Goal: Book appointment/travel/reservation

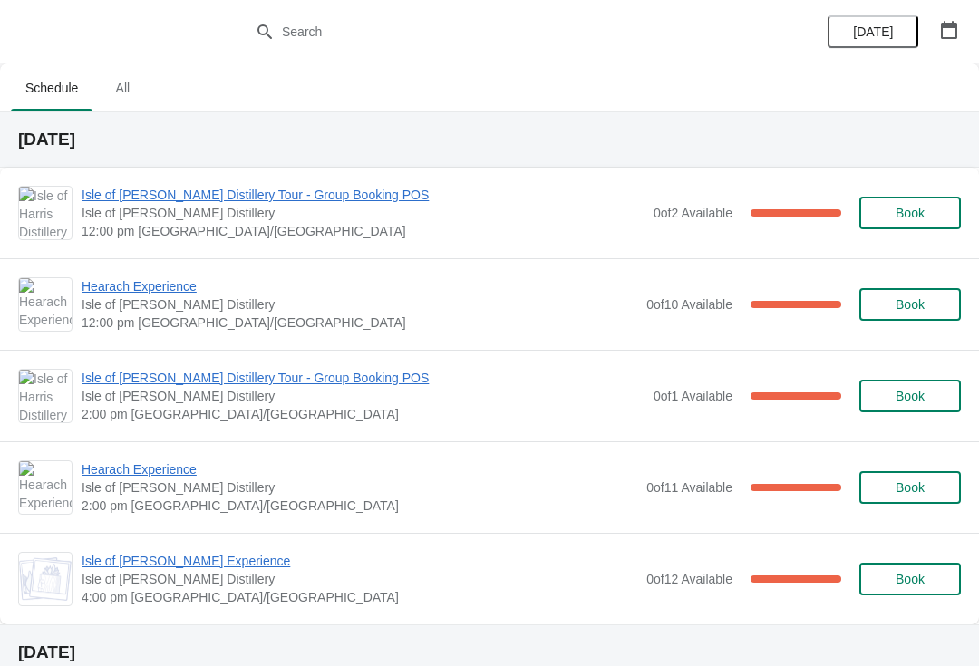
click at [244, 196] on span "Isle of [PERSON_NAME] Distillery Tour - Group Booking POS" at bounding box center [363, 195] width 563 height 18
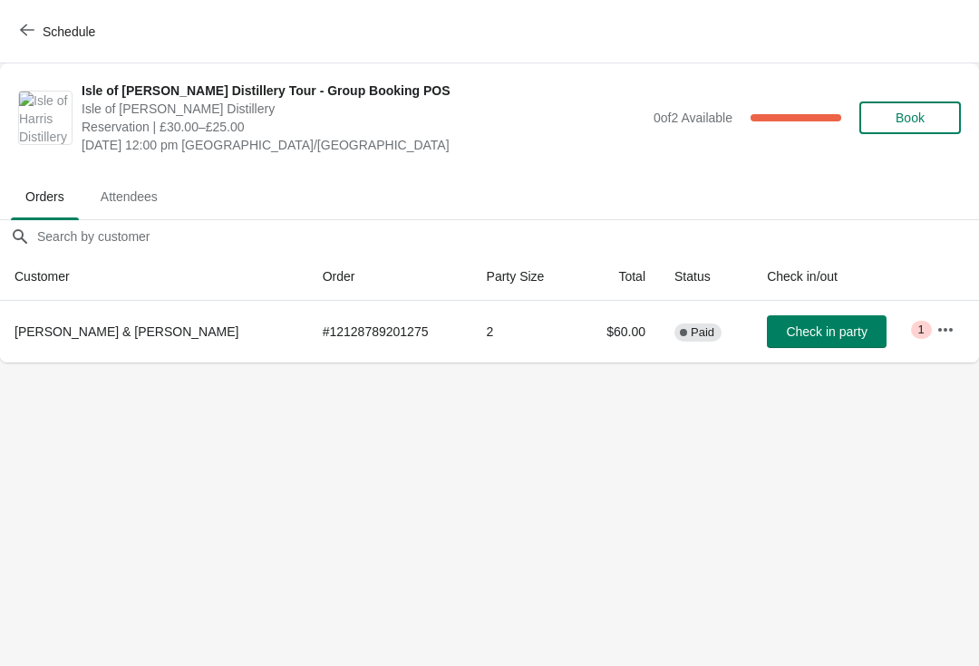
click at [88, 37] on span "Schedule" at bounding box center [69, 31] width 53 height 14
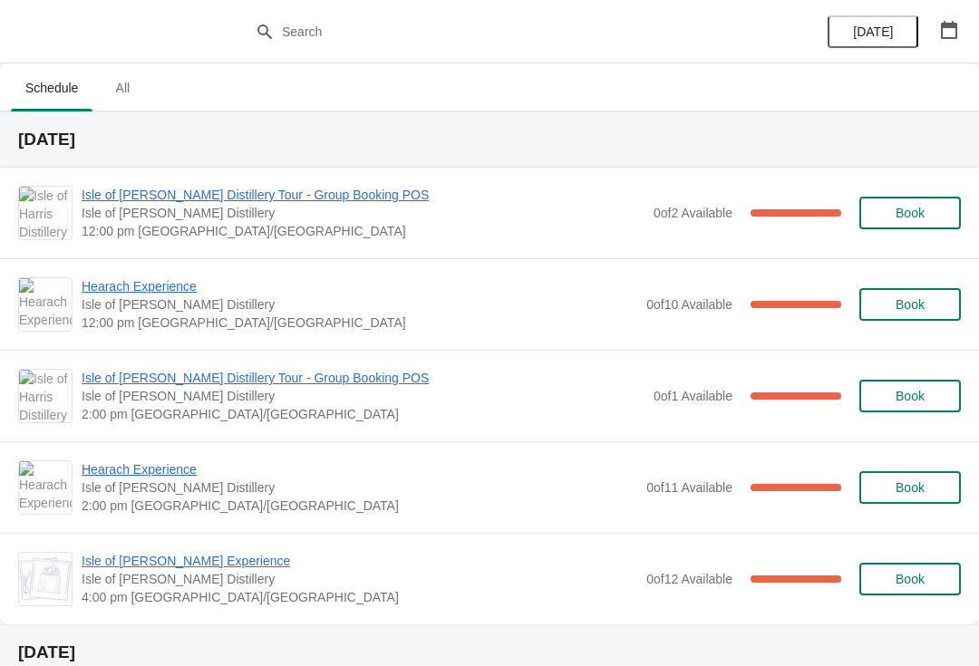
click at [166, 285] on span "Hearach Experience" at bounding box center [359, 286] width 555 height 18
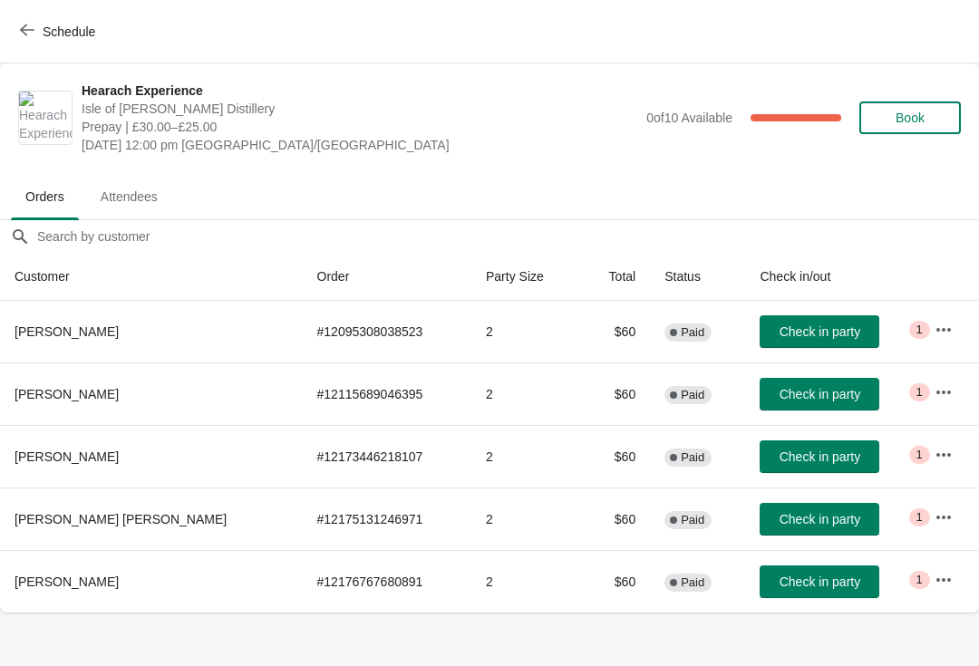
click at [62, 40] on button "Schedule" at bounding box center [59, 31] width 101 height 33
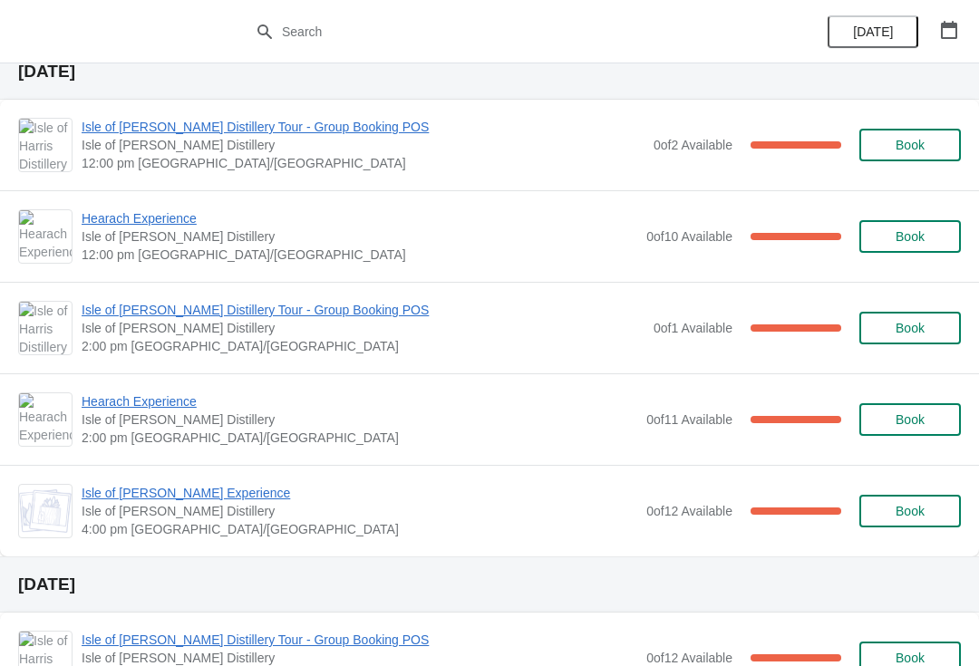
scroll to position [75, 0]
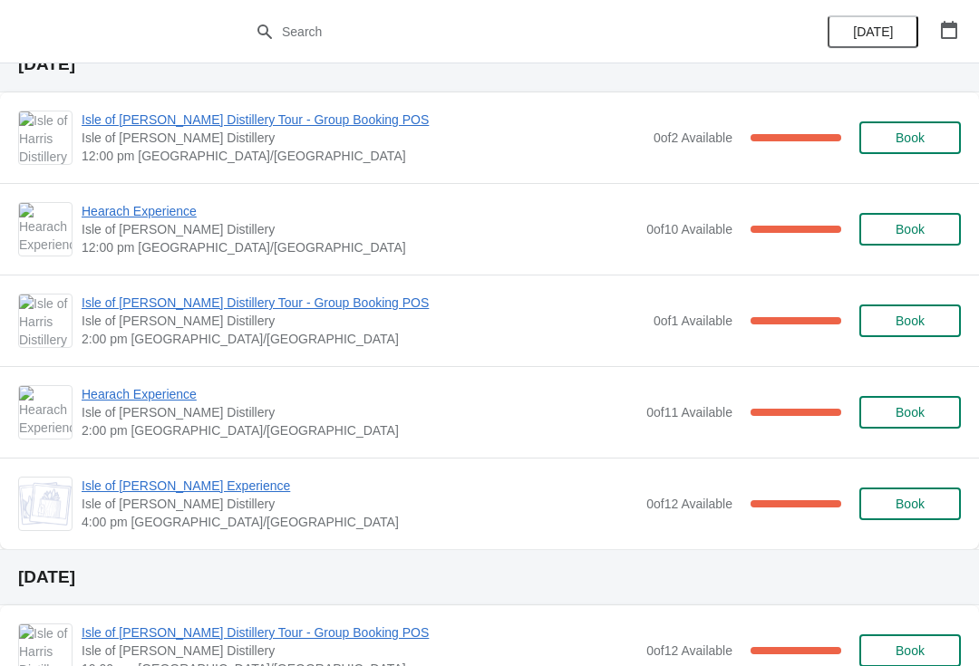
click at [198, 302] on span "Isle of [PERSON_NAME] Distillery Tour - Group Booking POS" at bounding box center [363, 303] width 563 height 18
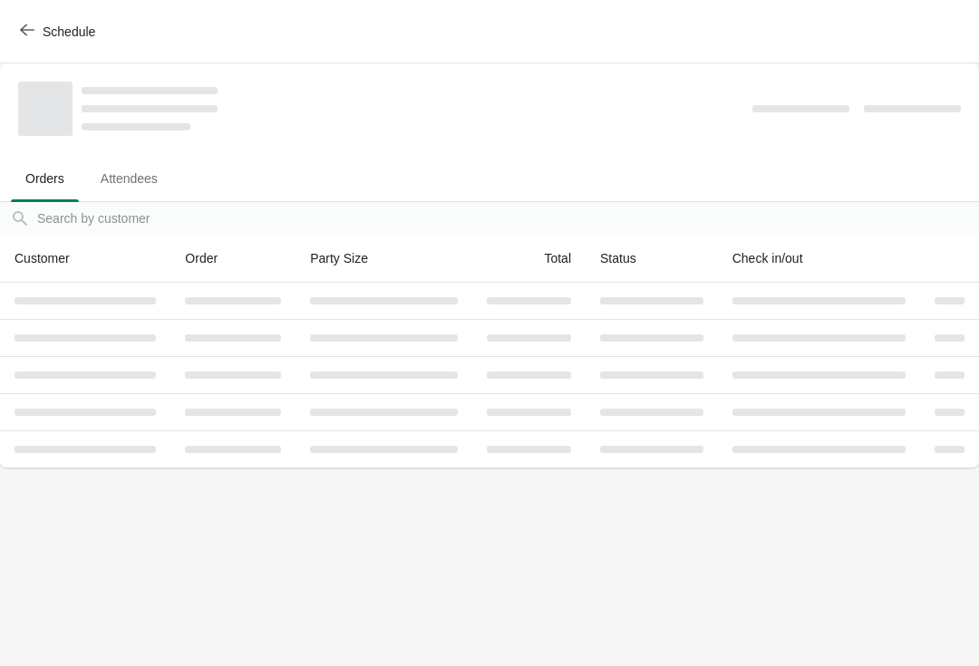
scroll to position [0, 0]
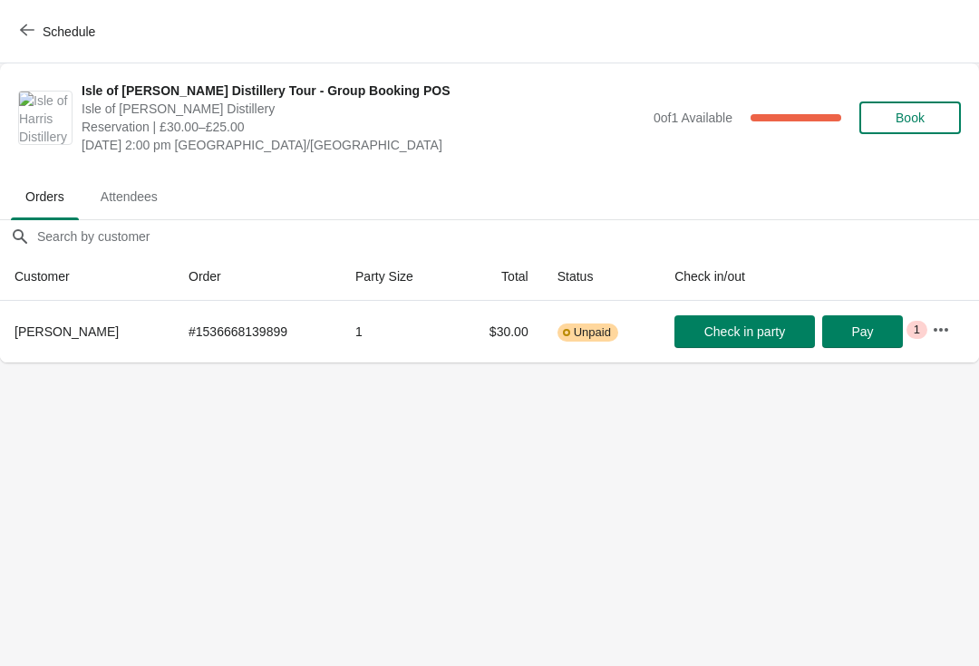
click at [85, 34] on span "Schedule" at bounding box center [69, 31] width 53 height 14
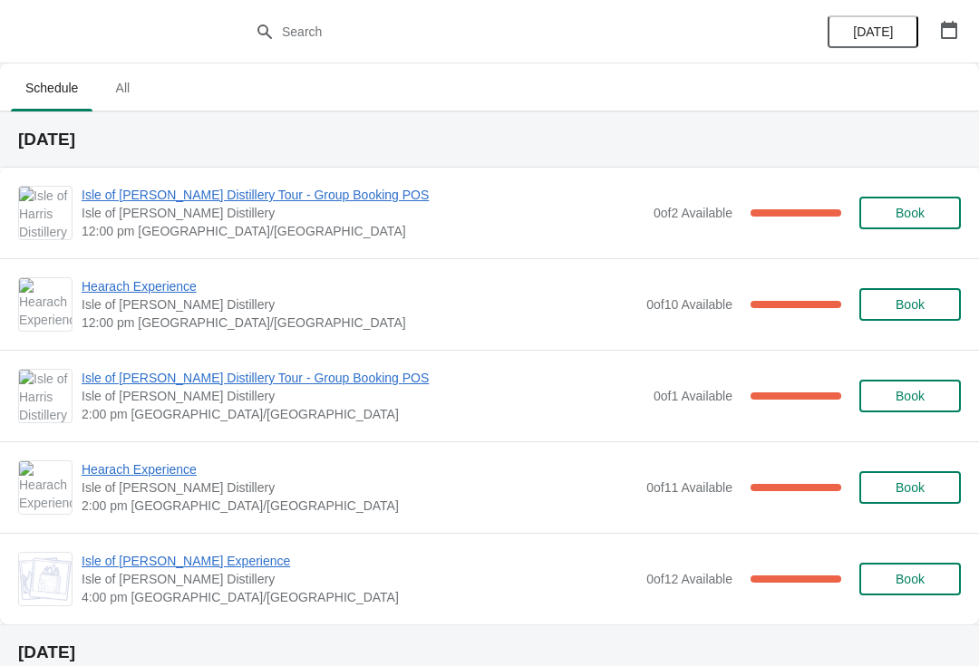
click at [173, 457] on div "Hearach Experience [GEOGRAPHIC_DATA][PERSON_NAME] 2:00 pm [GEOGRAPHIC_DATA]/[GE…" at bounding box center [489, 487] width 979 height 92
click at [179, 462] on span "Hearach Experience" at bounding box center [359, 469] width 555 height 18
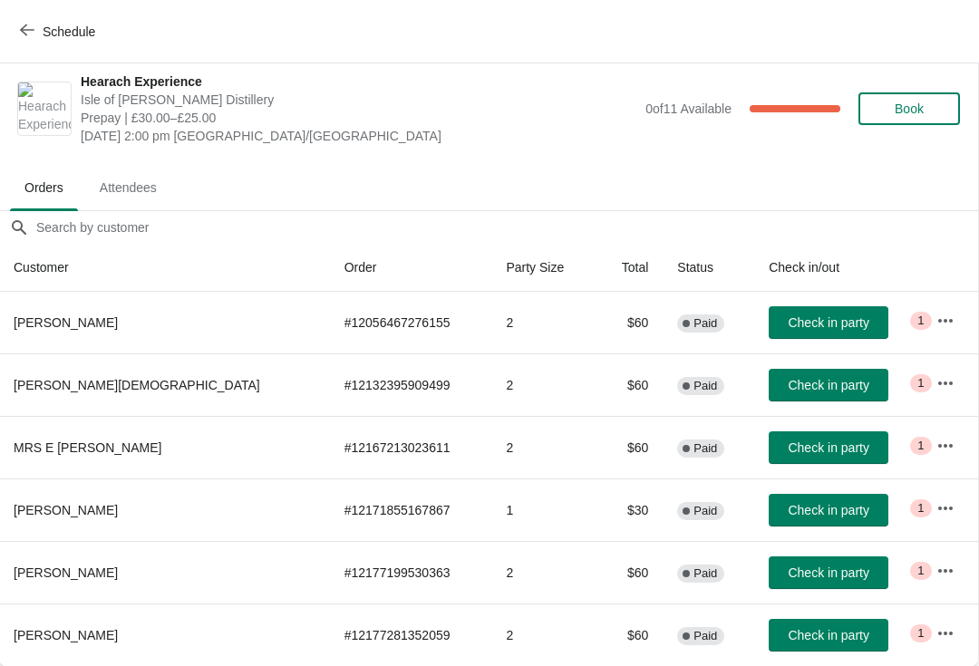
scroll to position [9, 1]
click at [60, 34] on span "Schedule" at bounding box center [69, 31] width 53 height 14
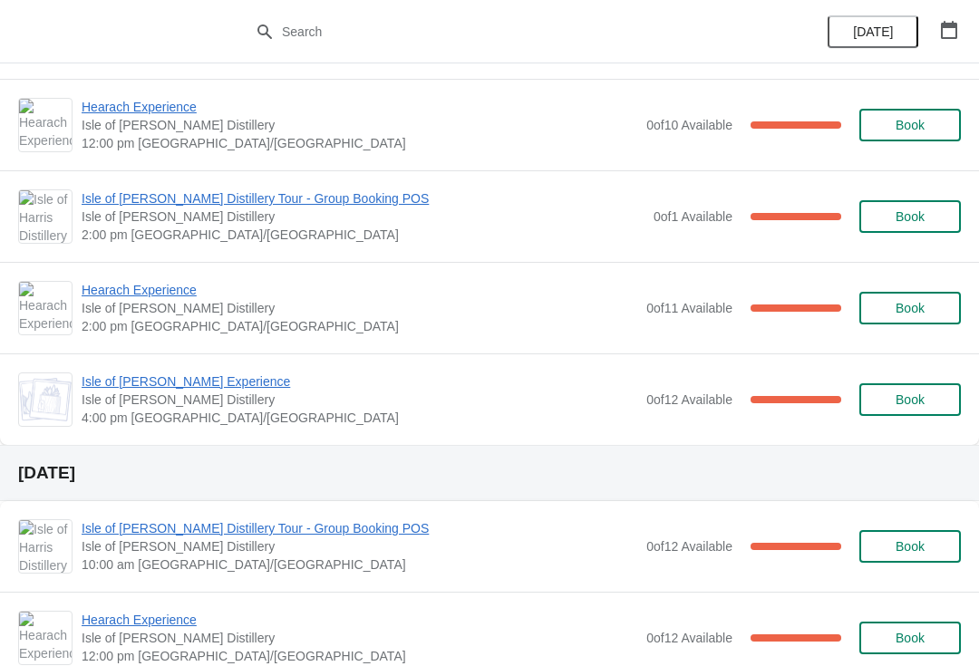
scroll to position [185, 0]
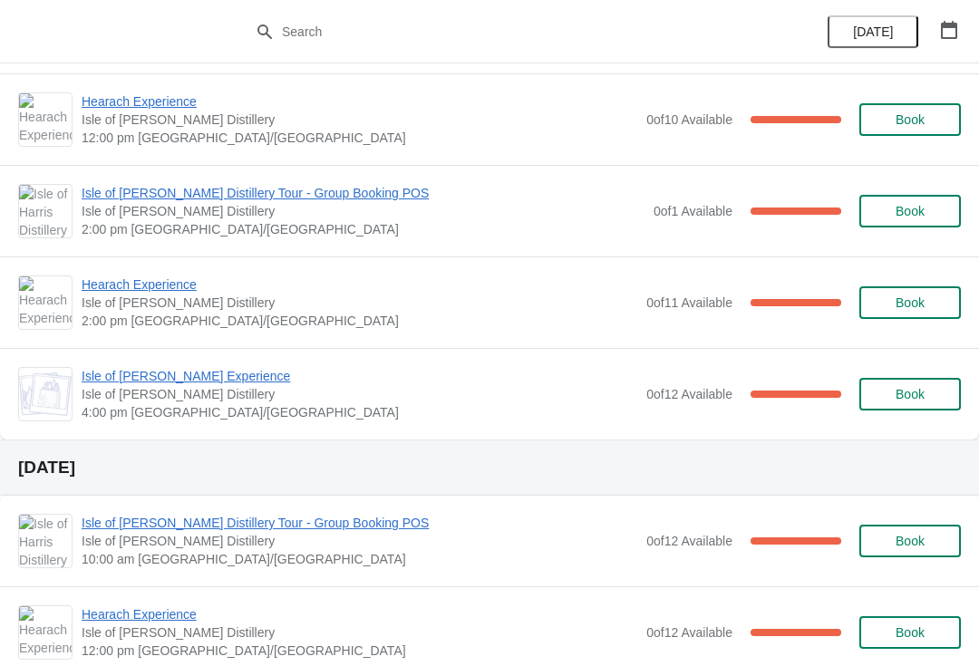
click at [233, 376] on span "Isle of [PERSON_NAME] Experience" at bounding box center [359, 376] width 555 height 18
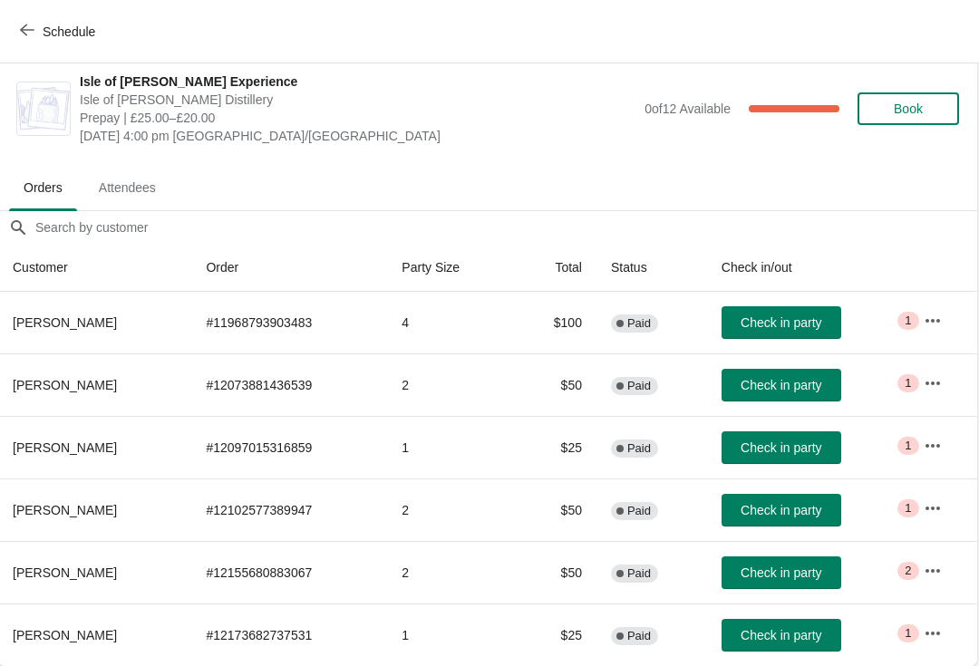
scroll to position [9, 1]
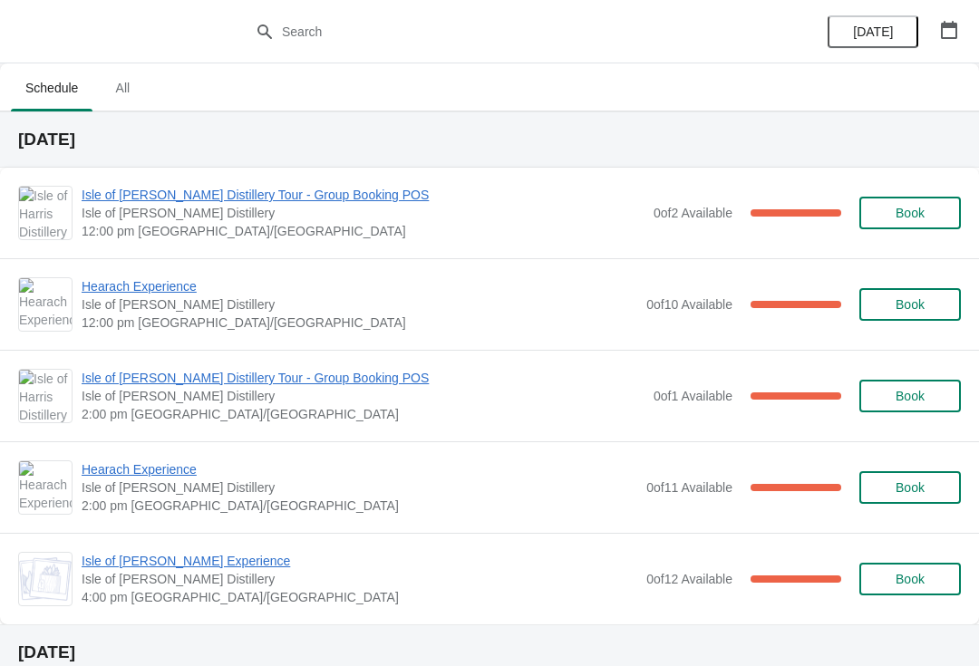
click at [121, 186] on span "Isle of [PERSON_NAME] Distillery Tour - Group Booking POS" at bounding box center [363, 195] width 563 height 18
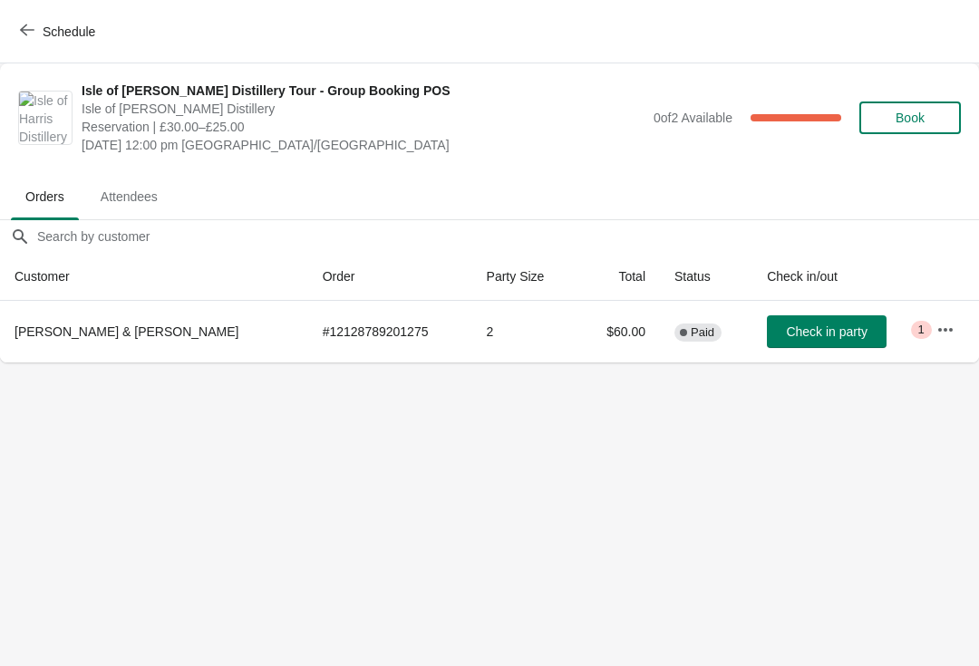
click at [12, 30] on button "Schedule" at bounding box center [59, 31] width 101 height 33
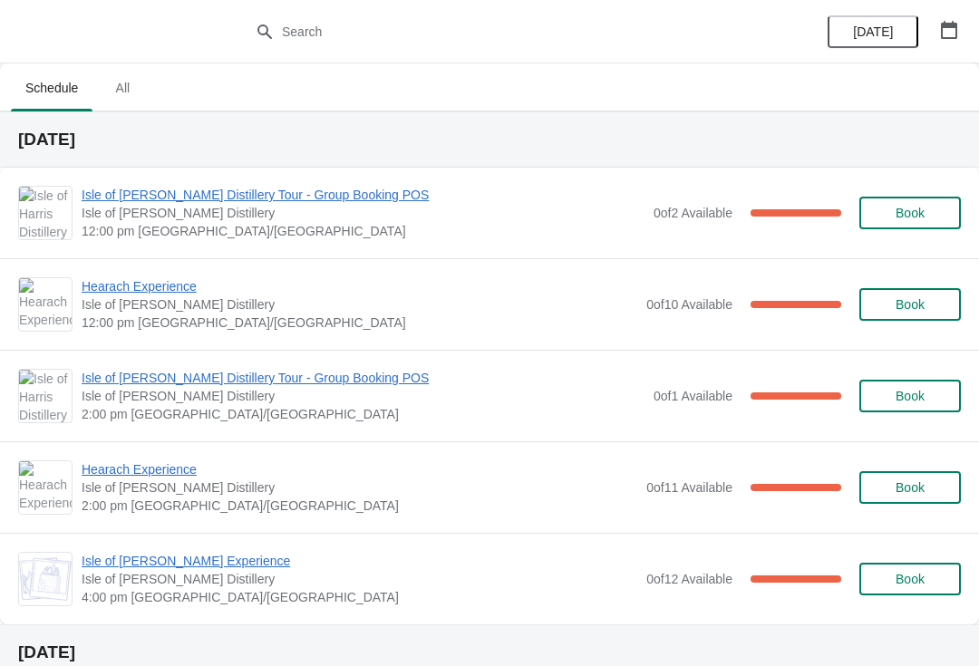
click at [133, 371] on span "Isle of [PERSON_NAME] Distillery Tour - Group Booking POS" at bounding box center [363, 378] width 563 height 18
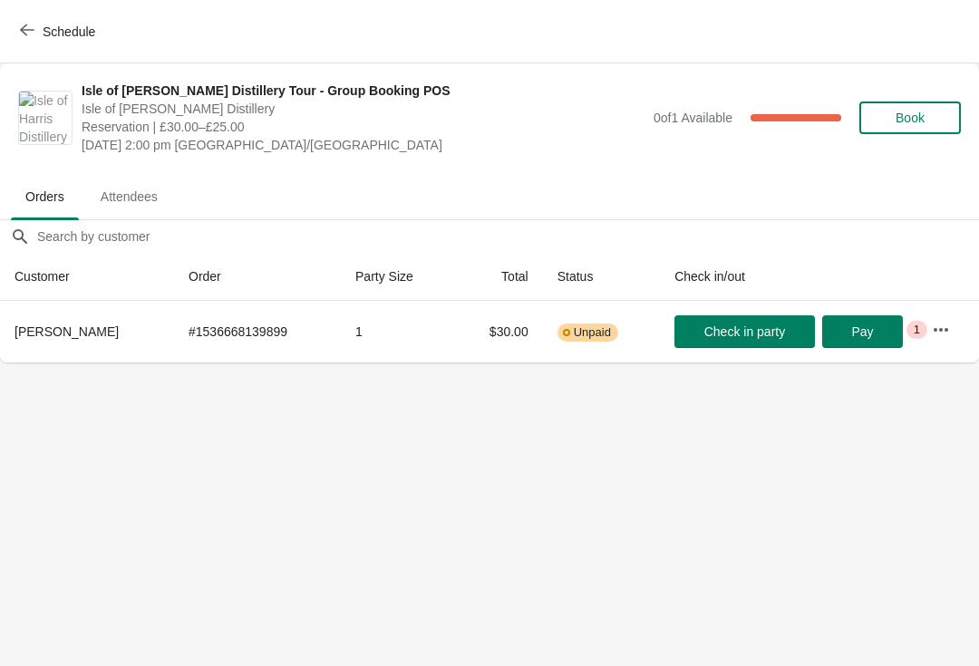
click at [38, 34] on span "Schedule" at bounding box center [60, 31] width 72 height 17
